Goal: Navigation & Orientation: Understand site structure

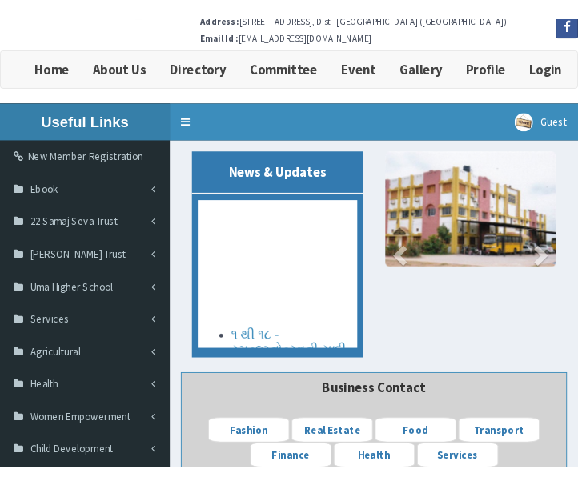
scroll to position [90, 0]
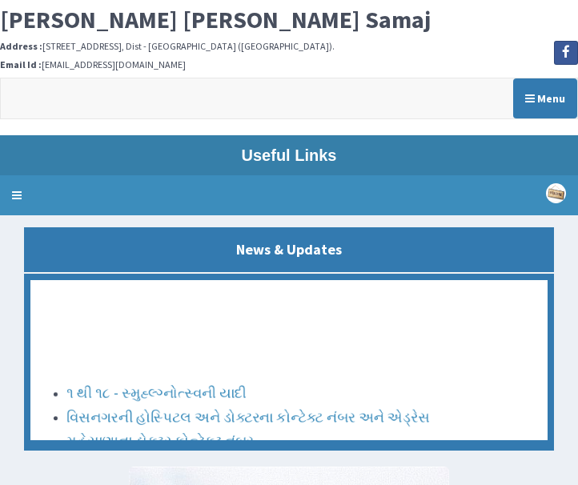
click at [316, 92] on div "Menu" at bounding box center [289, 98] width 576 height 40
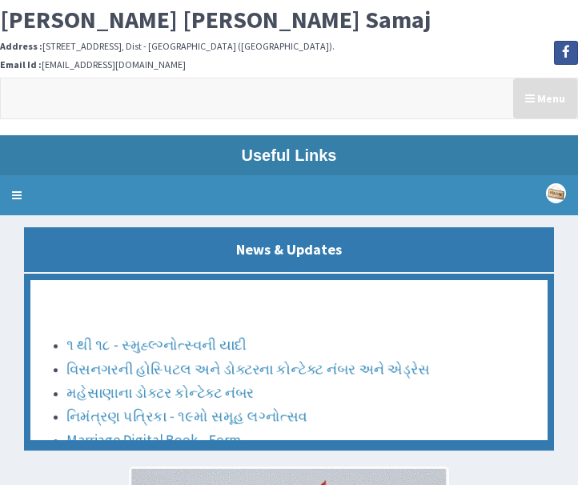
click at [531, 100] on icon "button" at bounding box center [530, 98] width 10 height 11
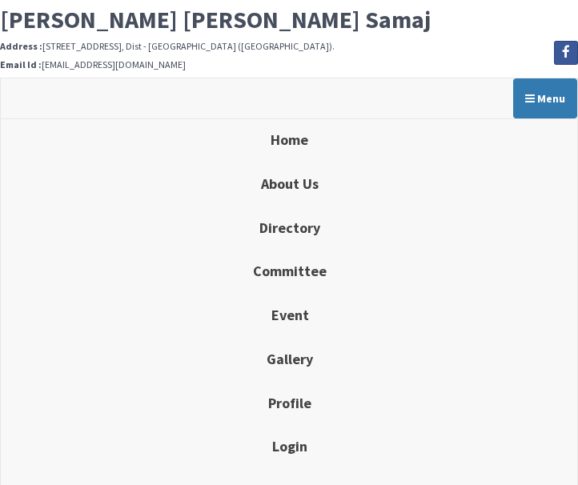
click at [443, 46] on h6 "Address : 48, Sona Complex, Near ITI cross road, Visnagar - 384315, Dist - Mahe…" at bounding box center [289, 46] width 578 height 10
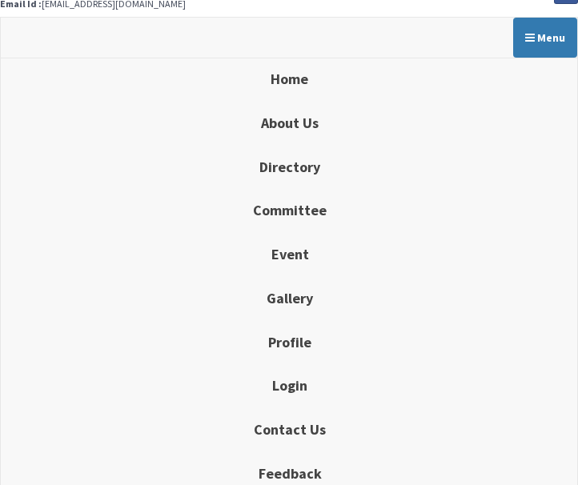
scroll to position [160, 0]
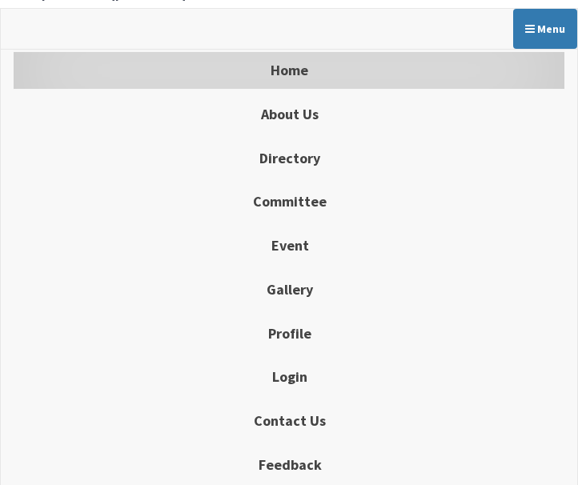
click at [332, 74] on link "Home" at bounding box center [289, 70] width 552 height 40
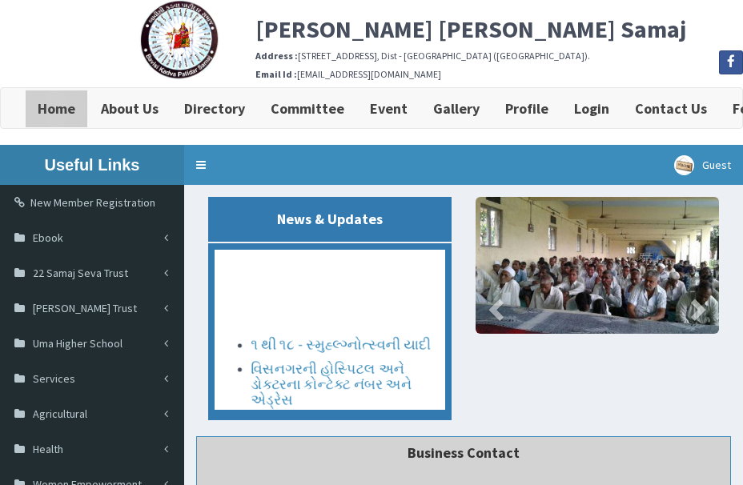
click at [53, 121] on link "Home" at bounding box center [56, 108] width 63 height 40
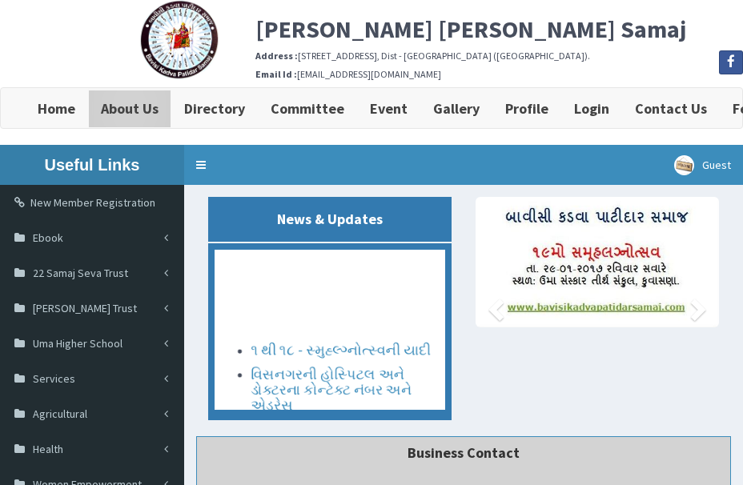
click at [147, 118] on b "About Us" at bounding box center [130, 108] width 58 height 18
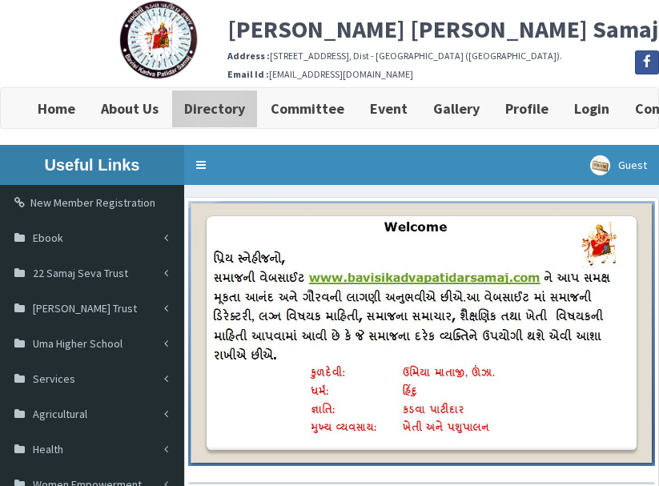
click at [214, 101] on b "Directory" at bounding box center [214, 108] width 61 height 18
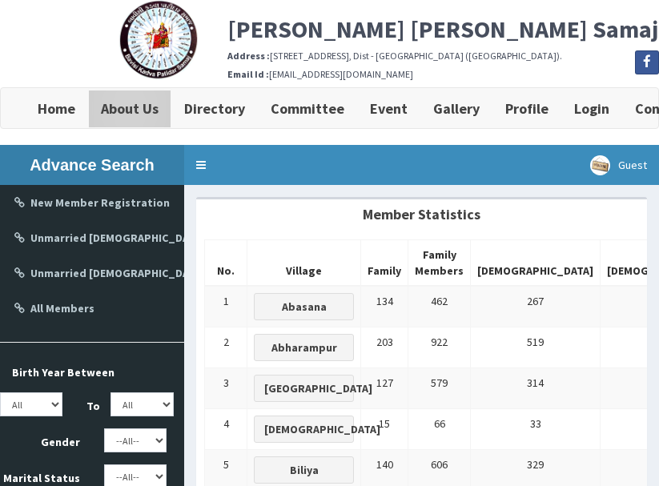
click at [122, 101] on b "About Us" at bounding box center [130, 108] width 58 height 18
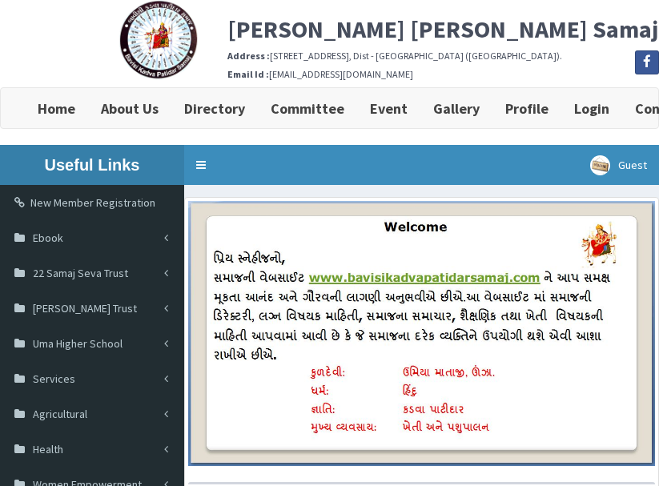
click at [51, 110] on b "Home" at bounding box center [57, 108] width 38 height 18
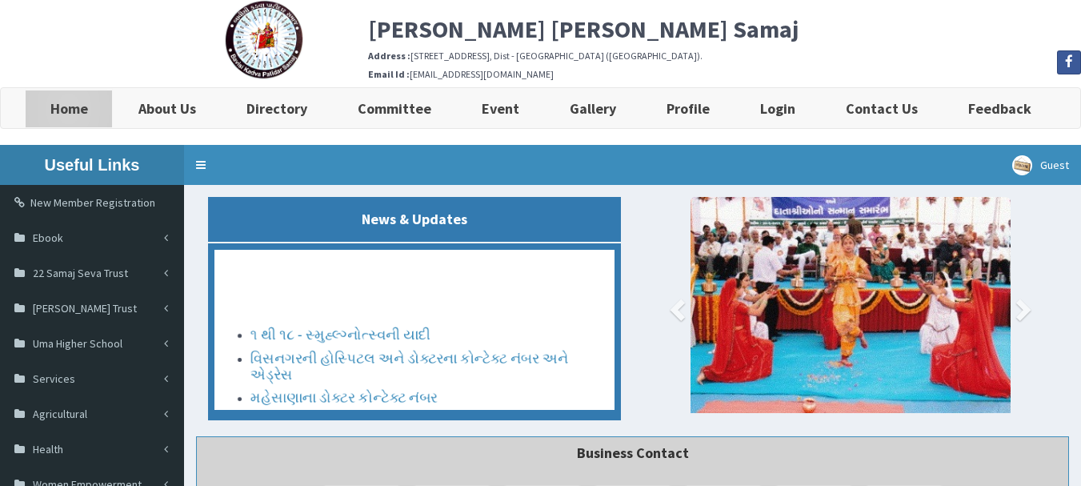
click at [60, 124] on link "Home" at bounding box center [69, 108] width 88 height 40
